Goal: Information Seeking & Learning: Check status

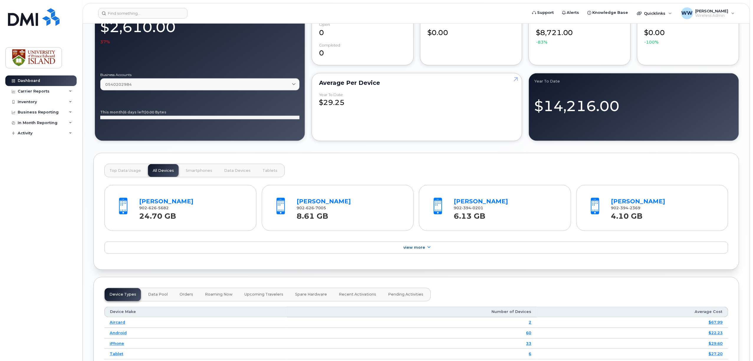
scroll to position [393, 0]
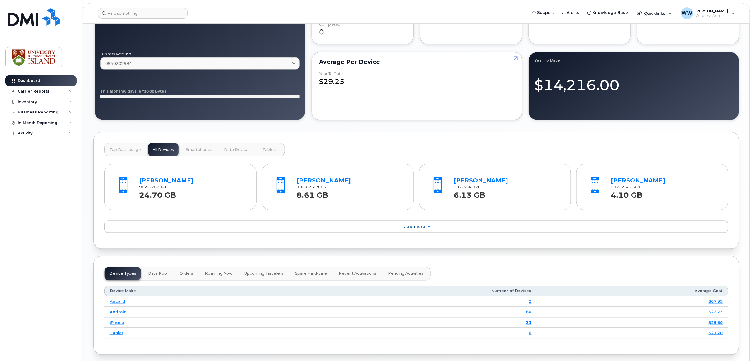
click at [326, 189] on strong "8.61 GB" at bounding box center [313, 194] width 32 height 12
click at [326, 181] on link "[PERSON_NAME]" at bounding box center [324, 180] width 54 height 7
click at [184, 200] on div "24.70 GB" at bounding box center [193, 195] width 106 height 11
click at [169, 184] on link "[PERSON_NAME]" at bounding box center [167, 180] width 54 height 7
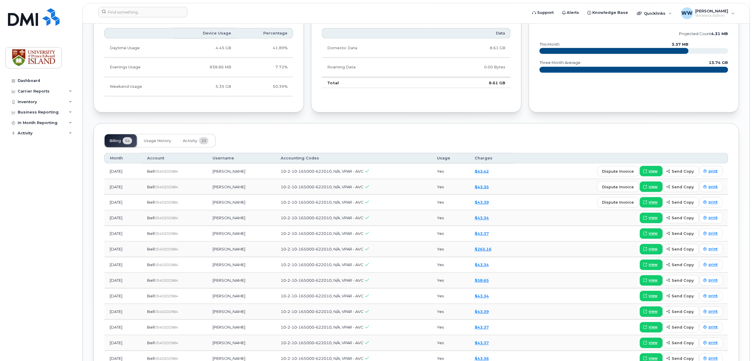
scroll to position [393, 0]
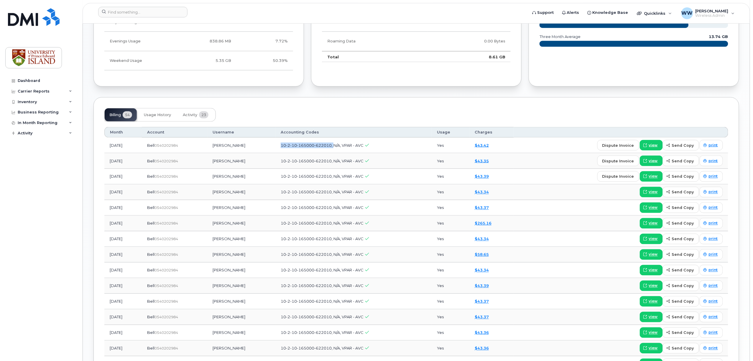
drag, startPoint x: 286, startPoint y: 146, endPoint x: 340, endPoint y: 149, distance: 53.8
click at [340, 149] on td "10-2-10-165000-622010, N/A, VPAR - AVC" at bounding box center [353, 146] width 156 height 16
copy span "10-2-10-165000-622010,"
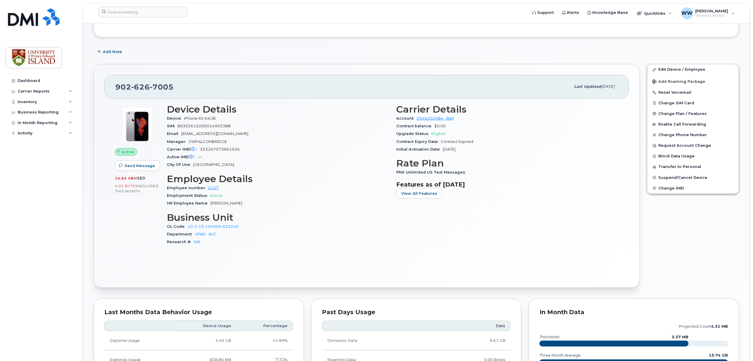
scroll to position [78, 0]
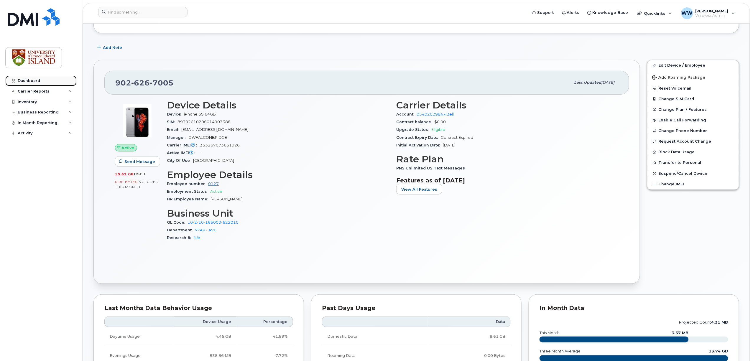
click at [35, 81] on div "Dashboard" at bounding box center [29, 80] width 22 height 5
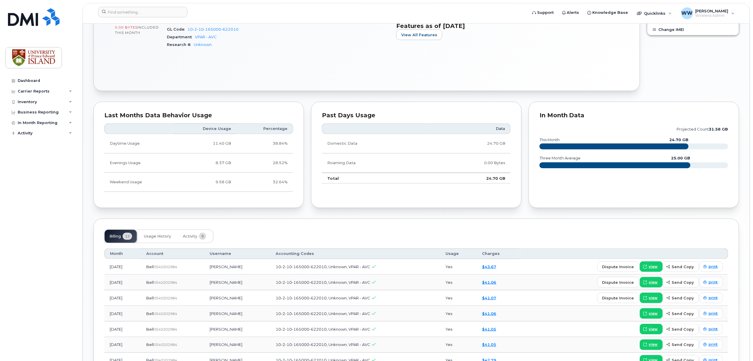
scroll to position [275, 0]
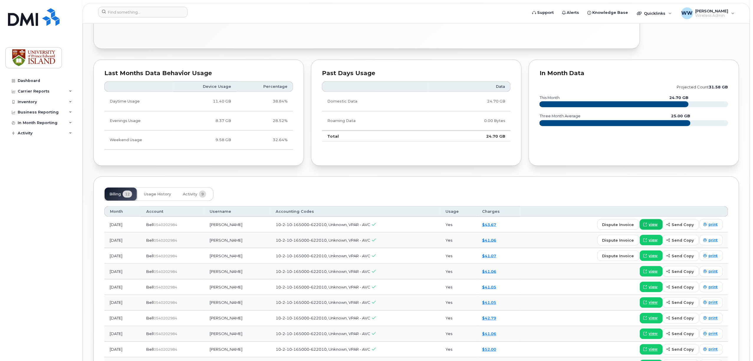
click at [657, 227] on span "view" at bounding box center [653, 224] width 9 height 5
